Goal: Go to known website: Go to known website

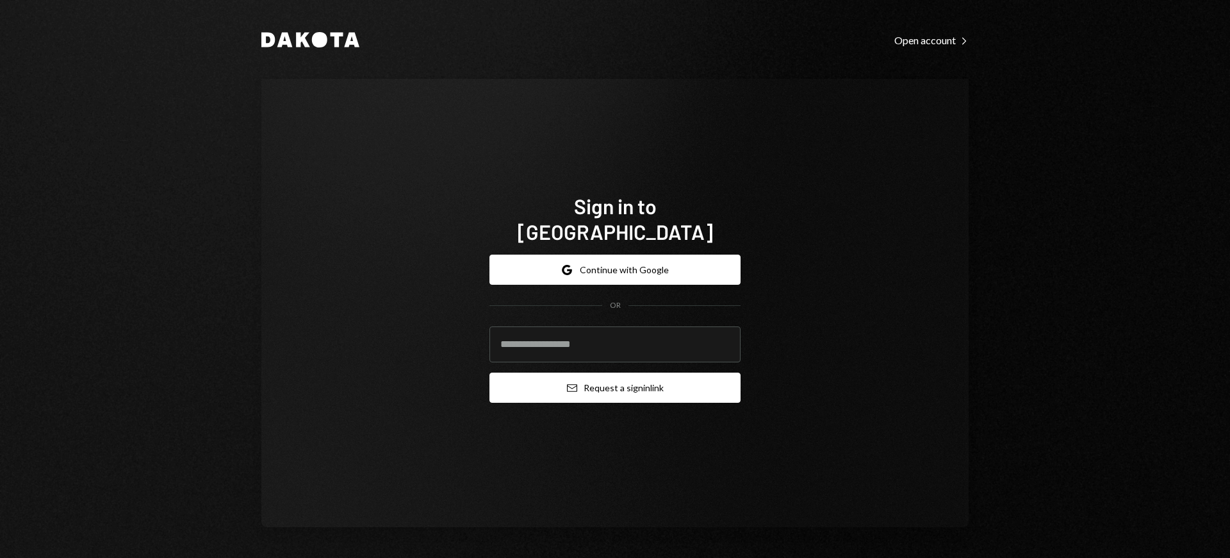
click at [615, 374] on button "Email Request a sign in link" at bounding box center [615, 387] width 251 height 30
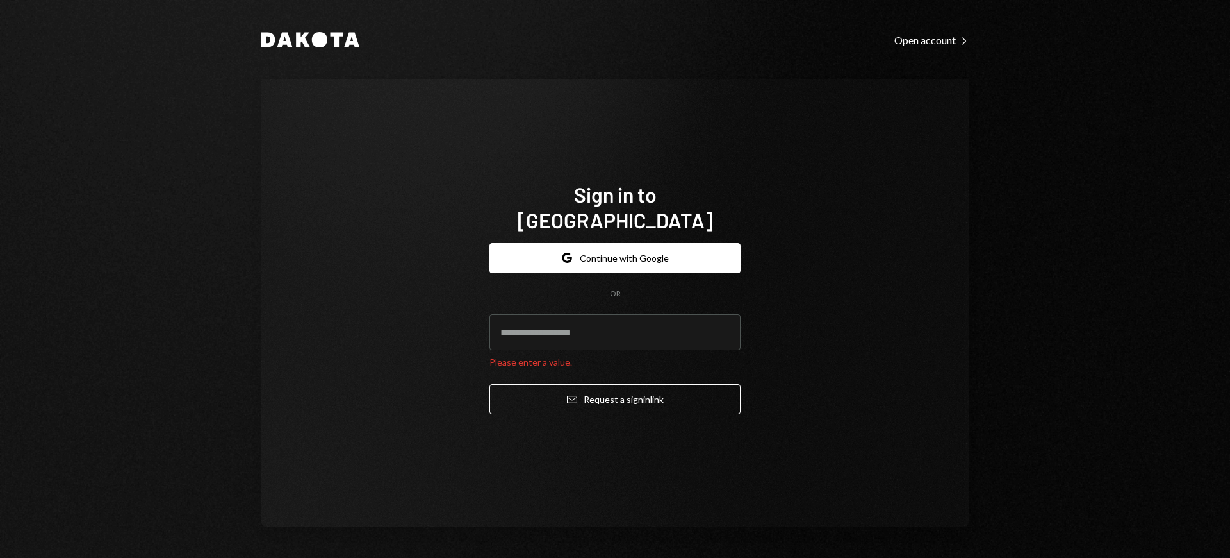
click at [615, 206] on h1 "Sign in to [GEOGRAPHIC_DATA]" at bounding box center [615, 206] width 251 height 51
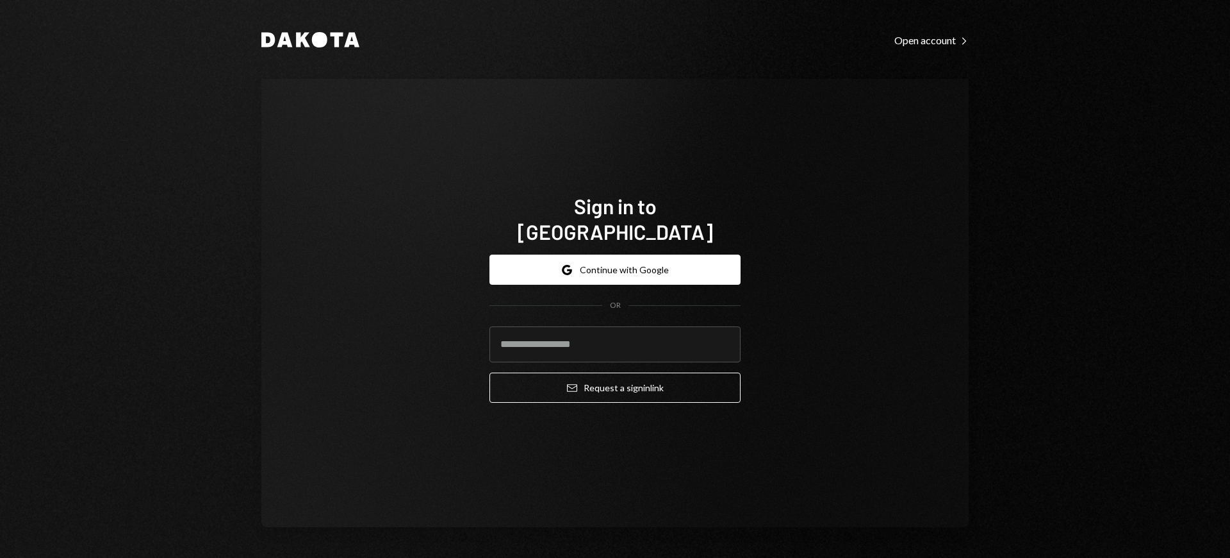
click at [615, 219] on h1 "Sign in to [GEOGRAPHIC_DATA]" at bounding box center [615, 218] width 251 height 51
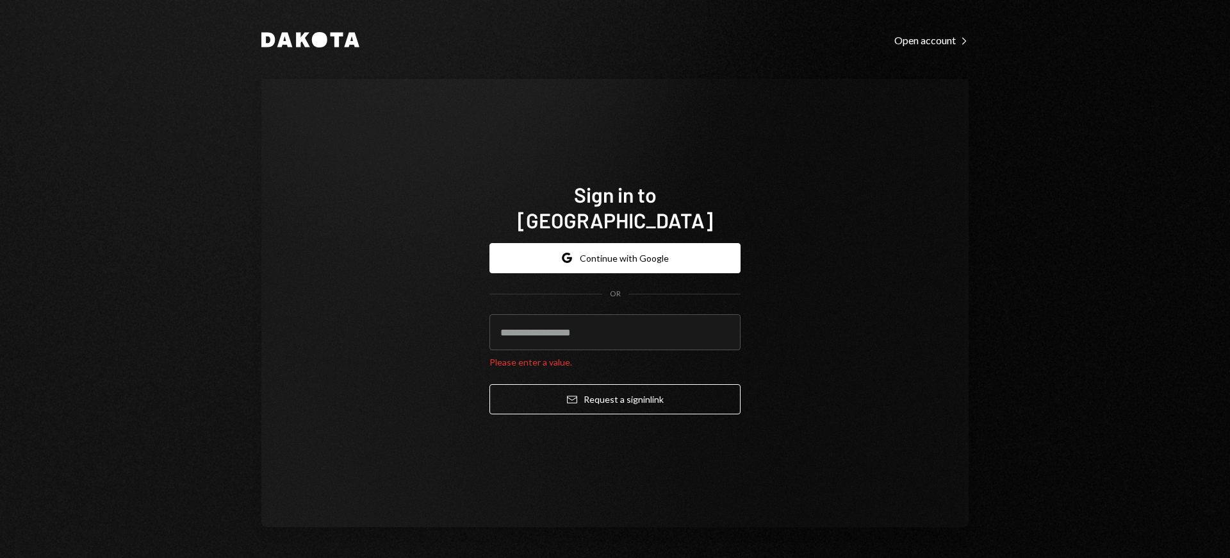
click at [615, 206] on h1 "Sign in to [GEOGRAPHIC_DATA]" at bounding box center [615, 206] width 251 height 51
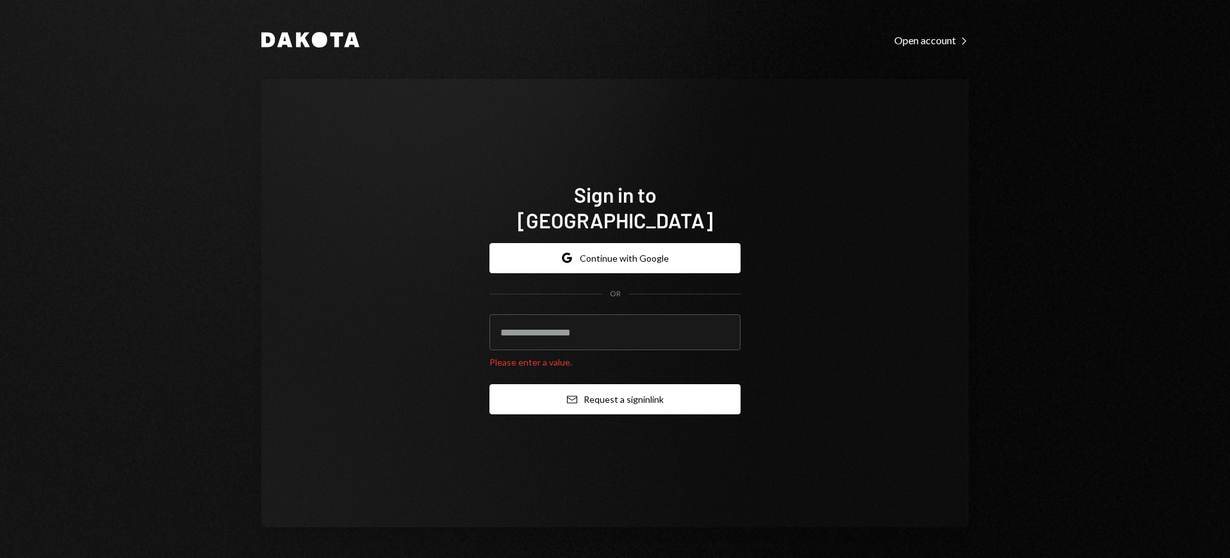
click at [615, 386] on button "Email Request a sign in link" at bounding box center [615, 399] width 251 height 30
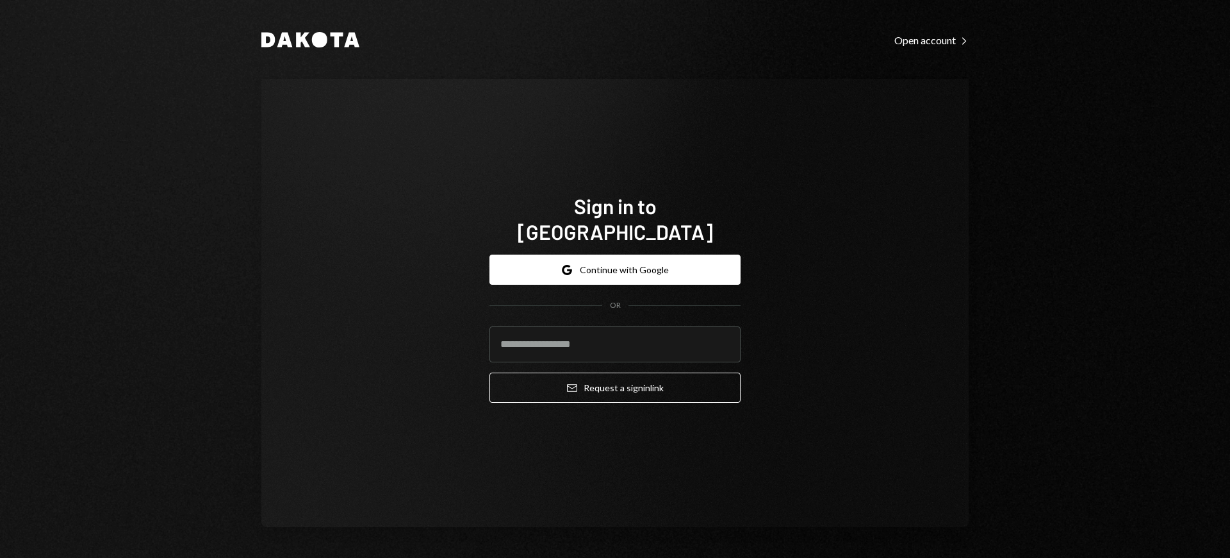
click at [615, 219] on h1 "Sign in to [GEOGRAPHIC_DATA]" at bounding box center [615, 218] width 251 height 51
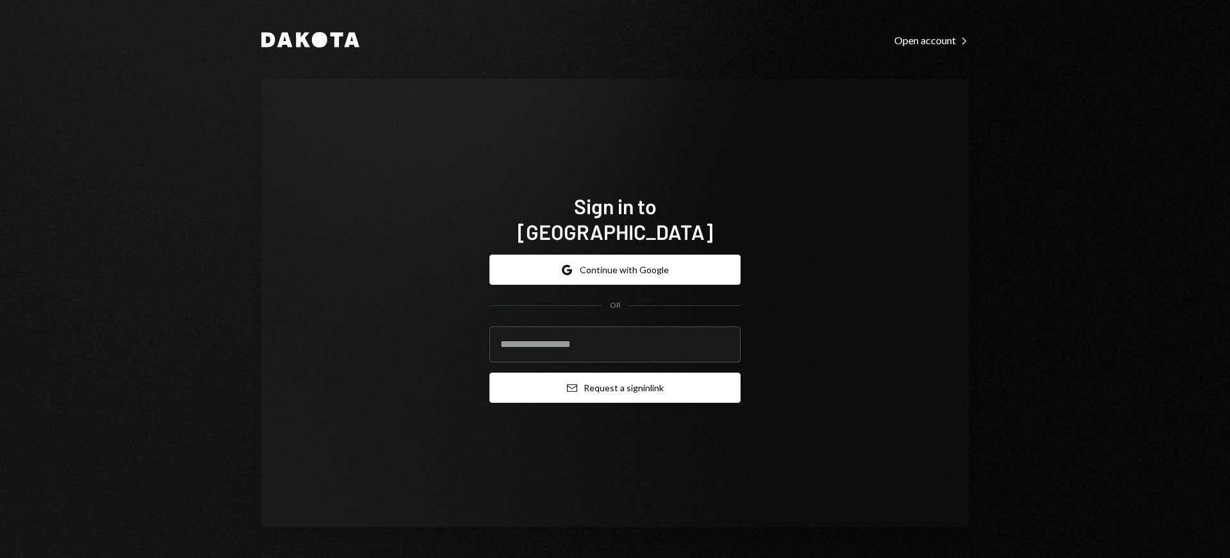
click at [615, 374] on button "Email Request a sign in link" at bounding box center [615, 387] width 251 height 30
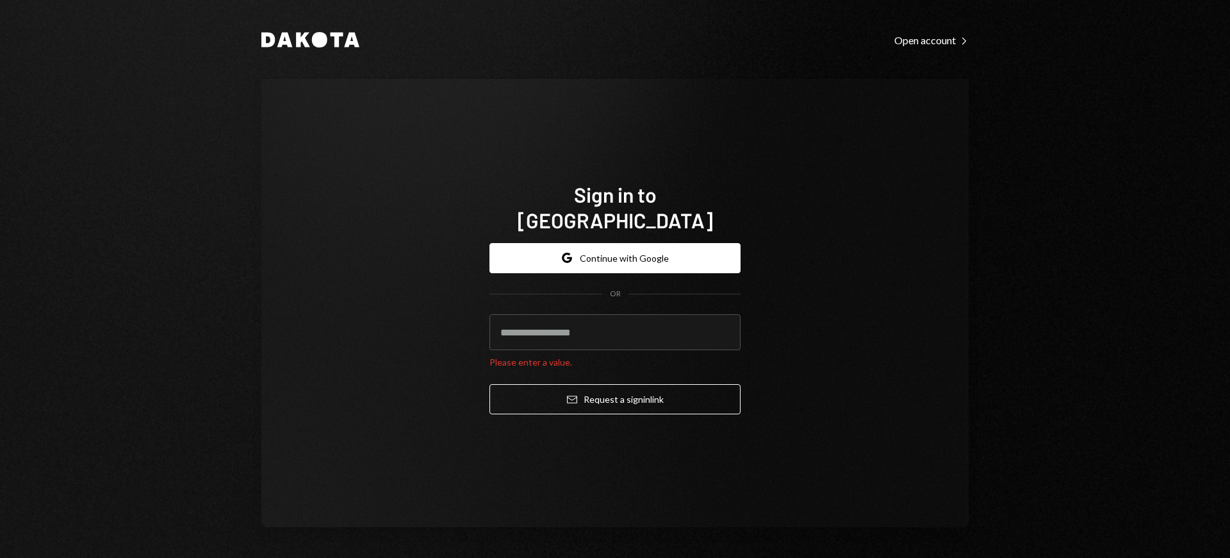
click at [615, 206] on h1 "Sign in to [GEOGRAPHIC_DATA]" at bounding box center [615, 206] width 251 height 51
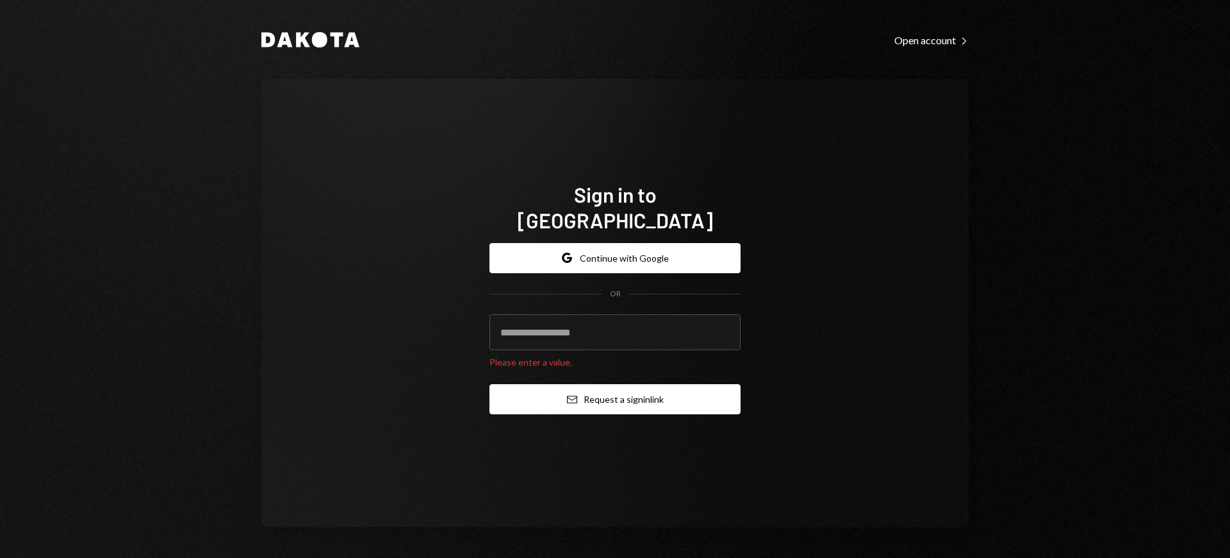
click at [615, 386] on button "Email Request a sign in link" at bounding box center [615, 399] width 251 height 30
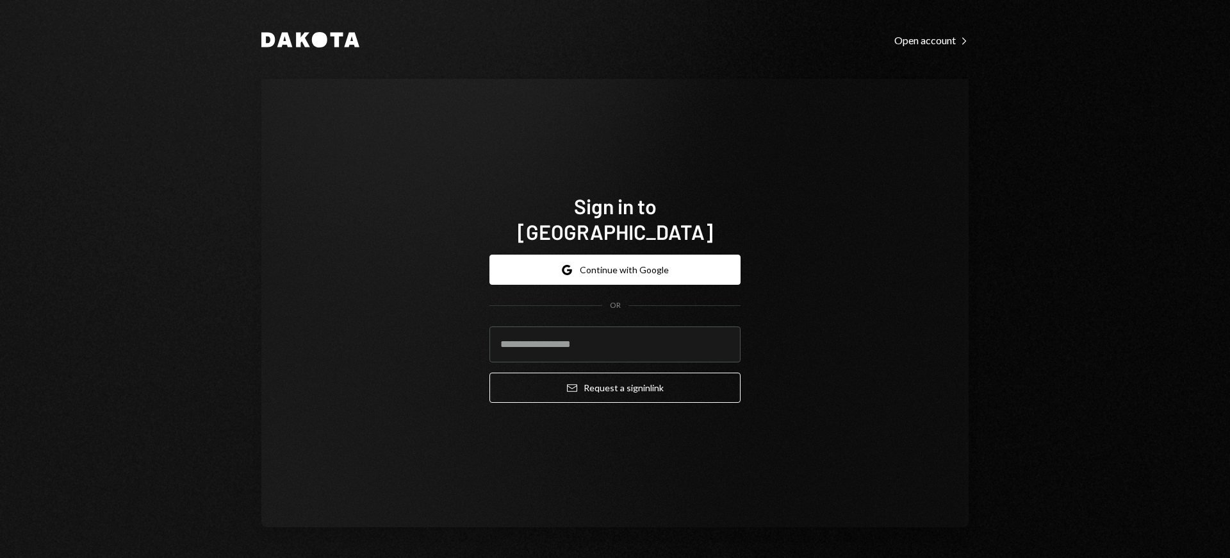
click at [615, 219] on h1 "Sign in to [GEOGRAPHIC_DATA]" at bounding box center [615, 218] width 251 height 51
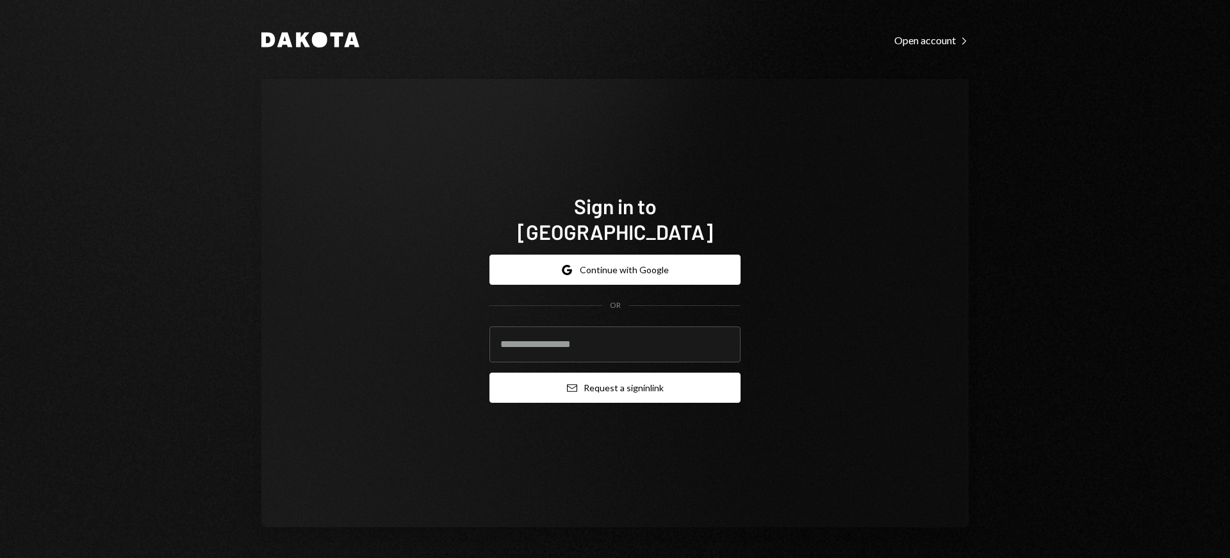
click at [615, 374] on button "Email Request a sign in link" at bounding box center [615, 387] width 251 height 30
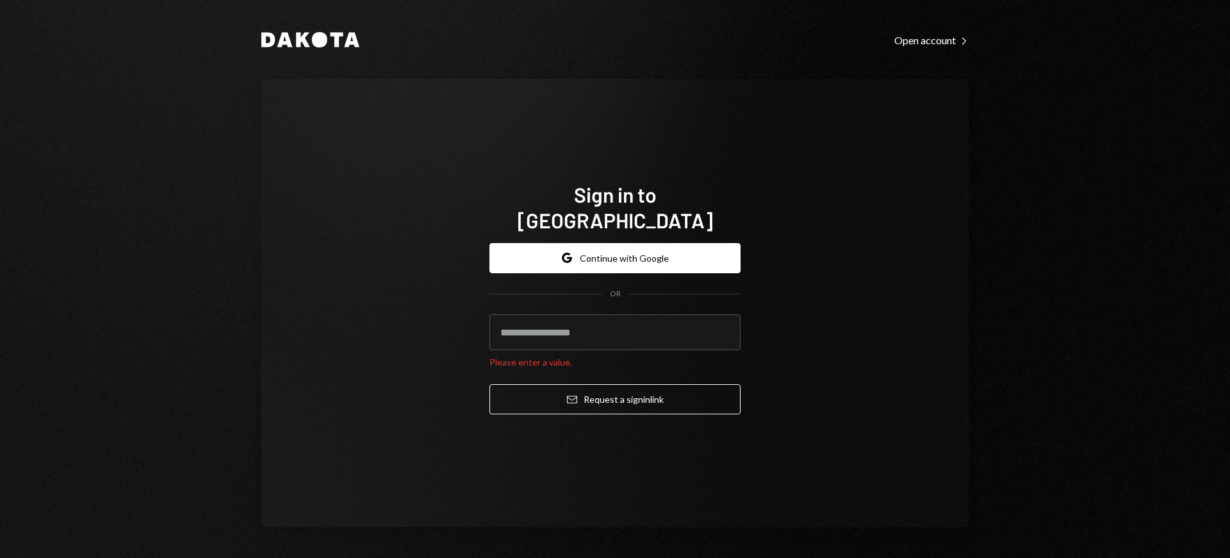
click at [615, 206] on h1 "Sign in to [GEOGRAPHIC_DATA]" at bounding box center [615, 206] width 251 height 51
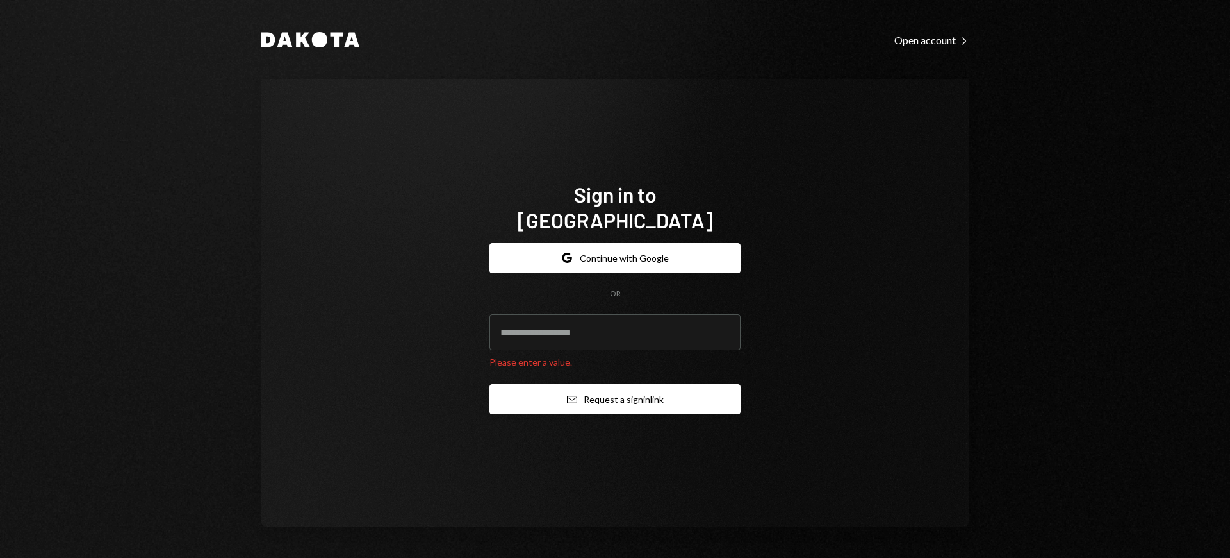
click at [615, 386] on button "Email Request a sign in link" at bounding box center [615, 399] width 251 height 30
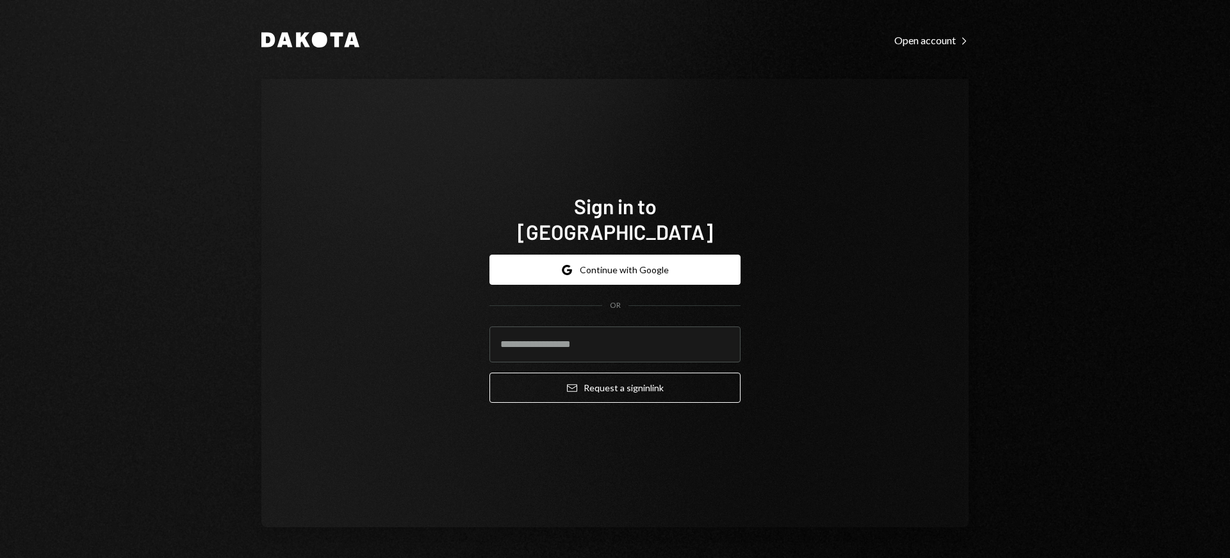
click at [615, 219] on h1 "Sign in to [GEOGRAPHIC_DATA]" at bounding box center [615, 218] width 251 height 51
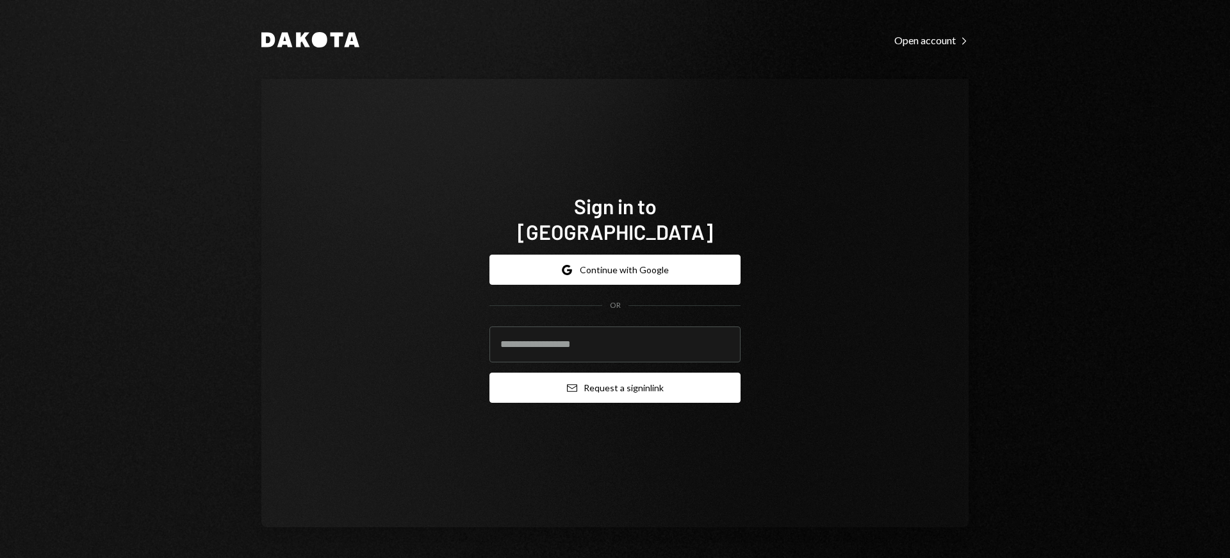
click at [615, 374] on button "Email Request a sign in link" at bounding box center [615, 387] width 251 height 30
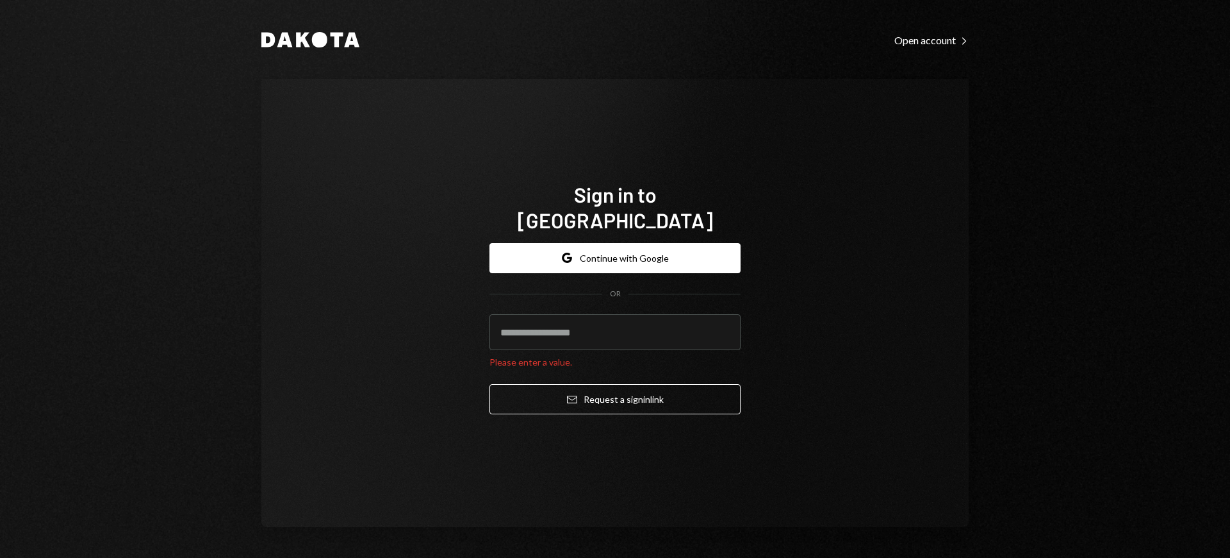
click at [615, 206] on h1 "Sign in to [GEOGRAPHIC_DATA]" at bounding box center [615, 206] width 251 height 51
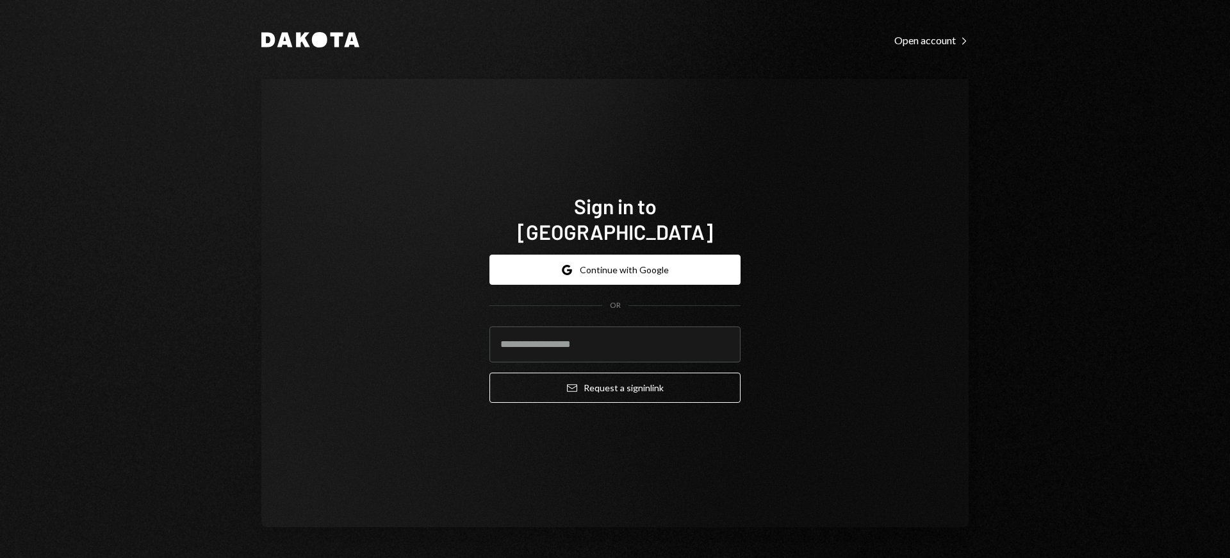
click at [615, 219] on h1 "Sign in to [GEOGRAPHIC_DATA]" at bounding box center [615, 218] width 251 height 51
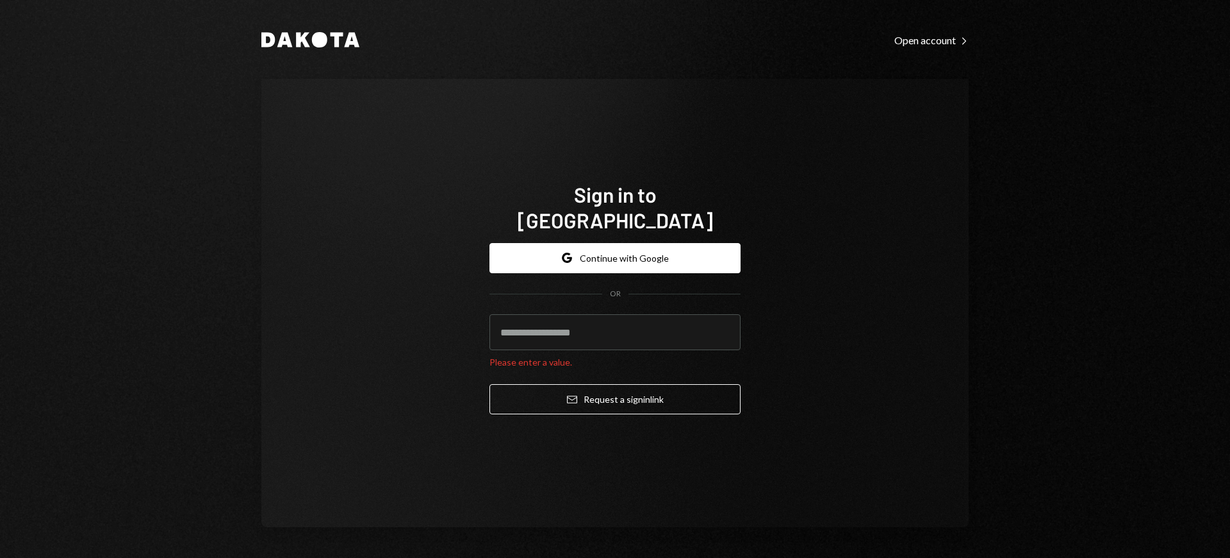
click at [615, 206] on h1 "Sign in to [GEOGRAPHIC_DATA]" at bounding box center [615, 206] width 251 height 51
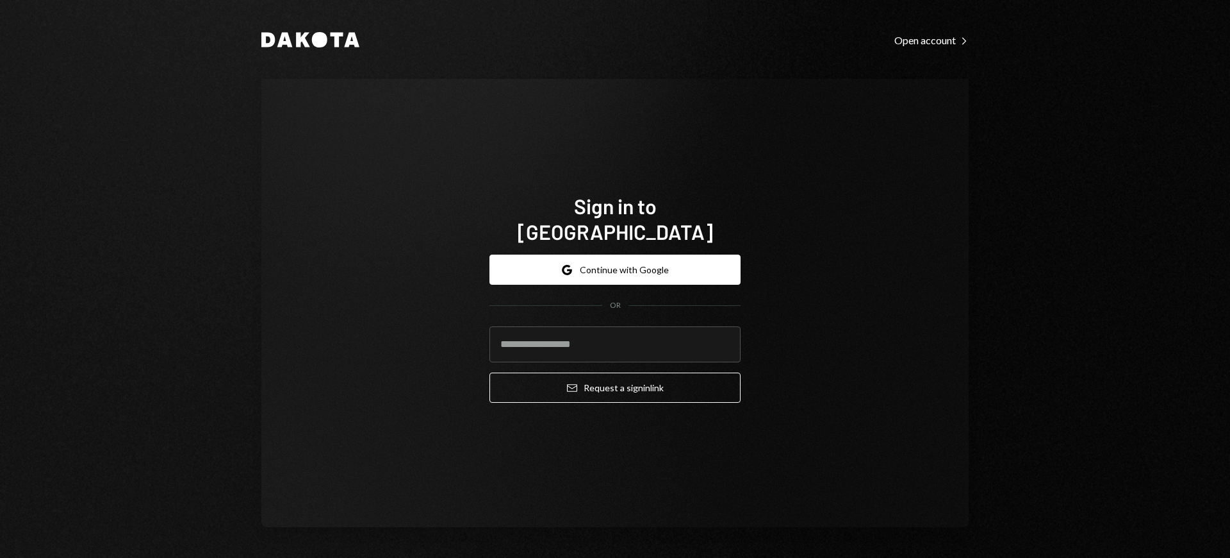
click at [615, 219] on h1 "Sign in to [GEOGRAPHIC_DATA]" at bounding box center [615, 218] width 251 height 51
